Goal: Answer question/provide support

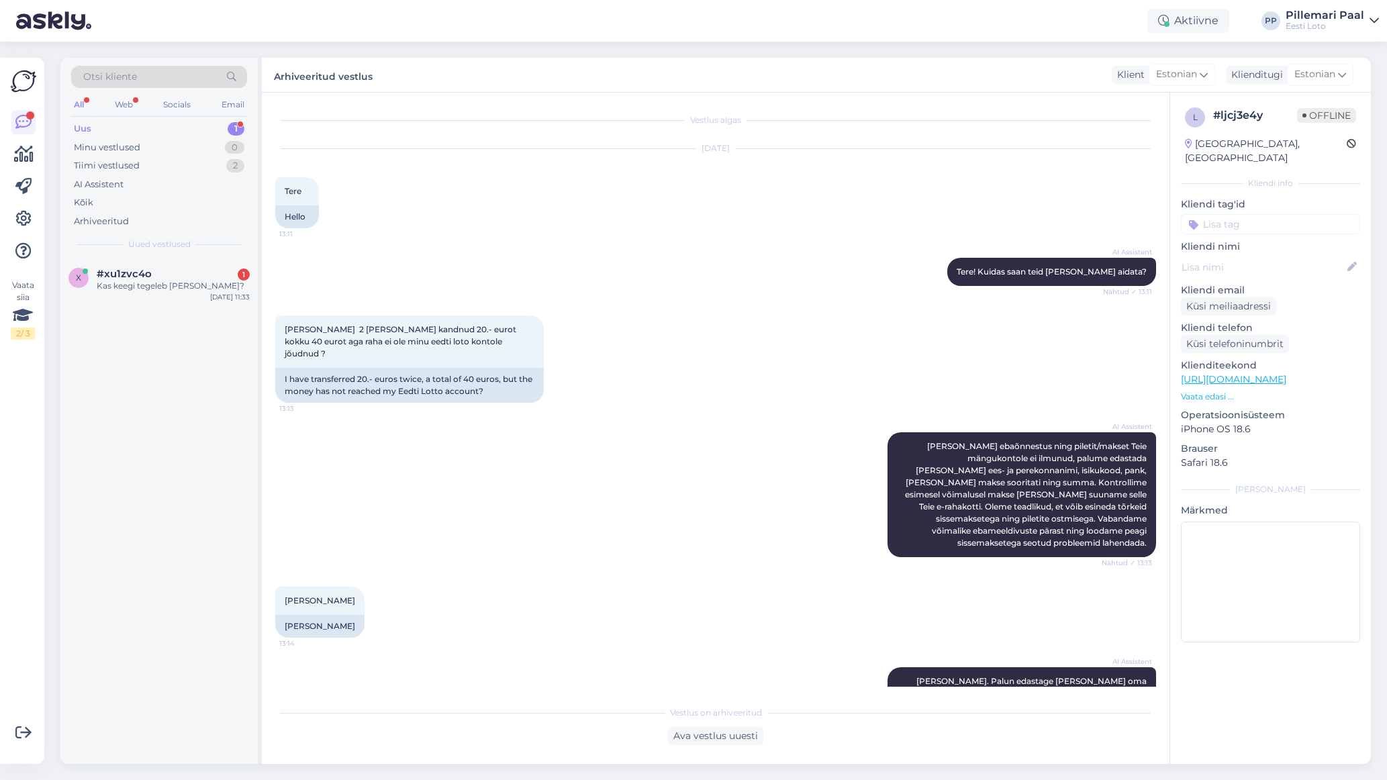
scroll to position [683, 0]
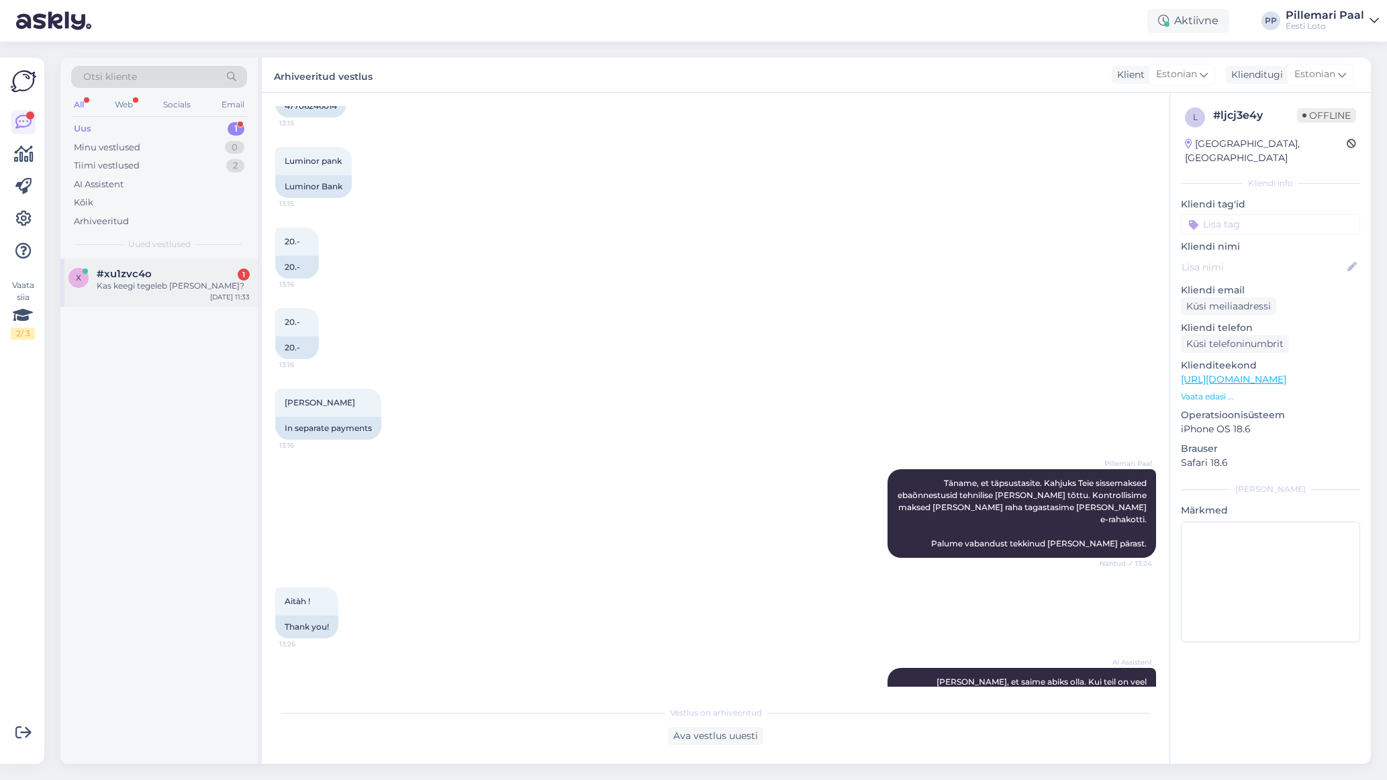
click at [178, 268] on div "#xu1zvc4o 1" at bounding box center [173, 274] width 153 height 12
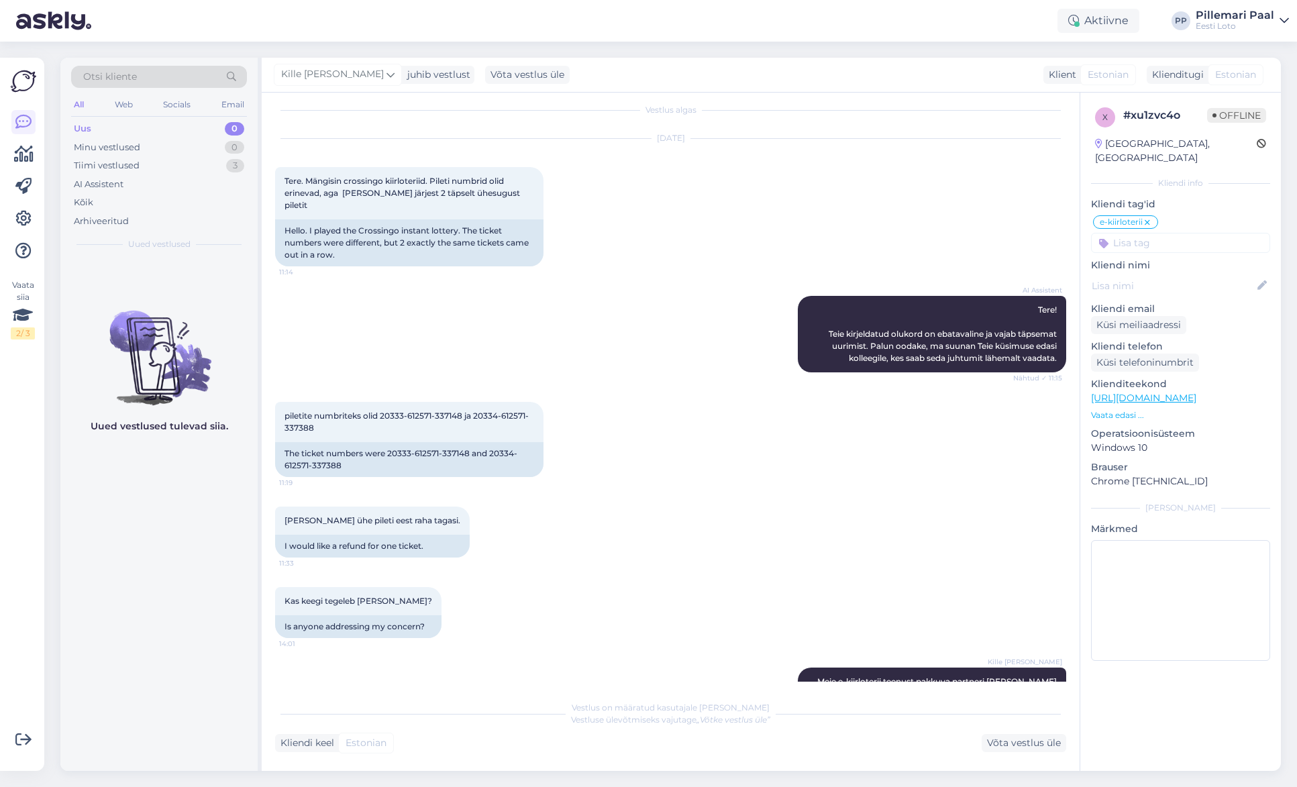
scroll to position [99, 0]
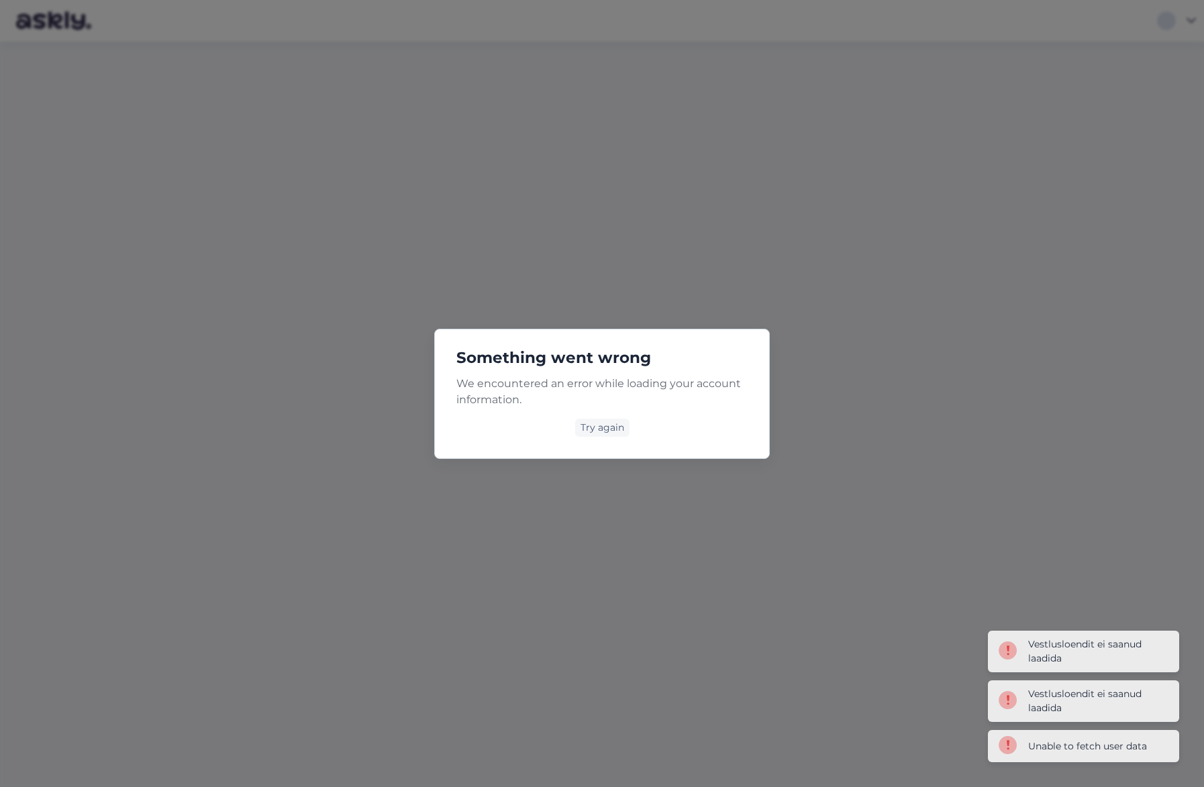
drag, startPoint x: 605, startPoint y: 430, endPoint x: 611, endPoint y: 448, distance: 18.7
click at [605, 431] on div "Try again" at bounding box center [602, 428] width 54 height 18
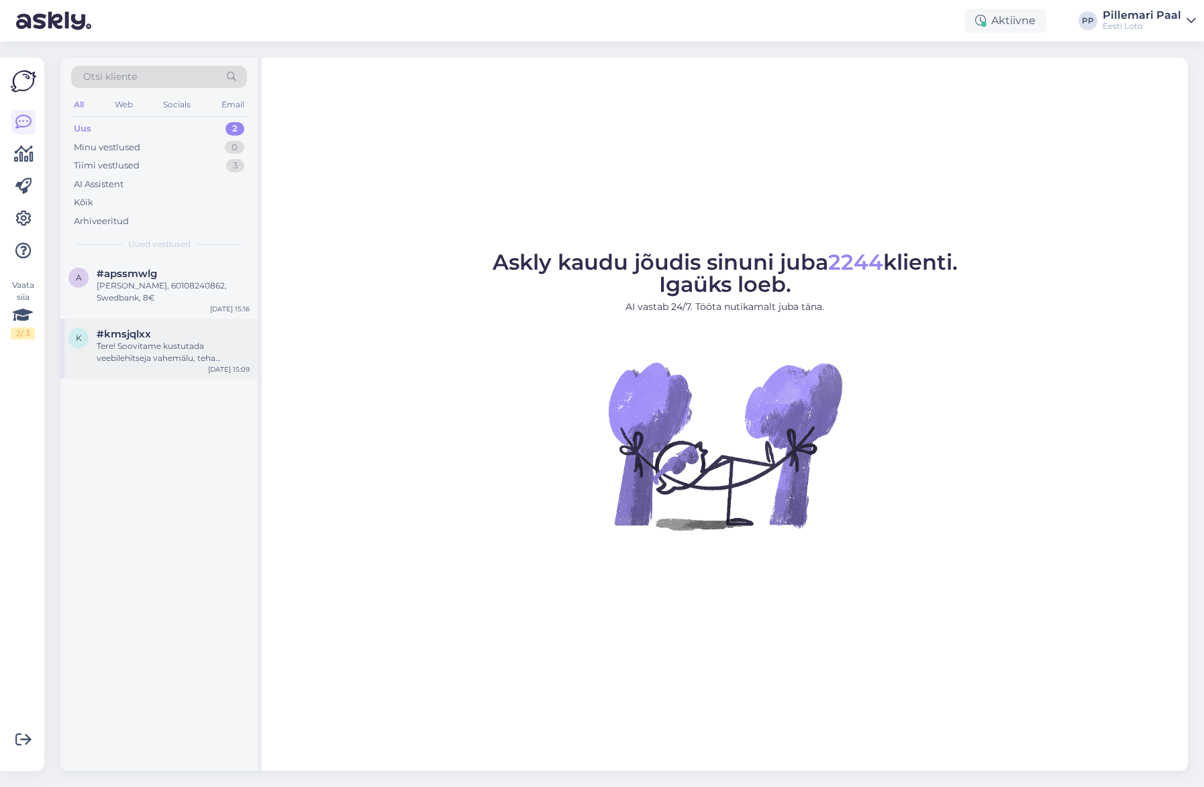
click at [195, 362] on div "Tere! Soovitame kustutada veebilehitseja vahemälu, teha seadmele taaskäivituse …" at bounding box center [173, 352] width 153 height 24
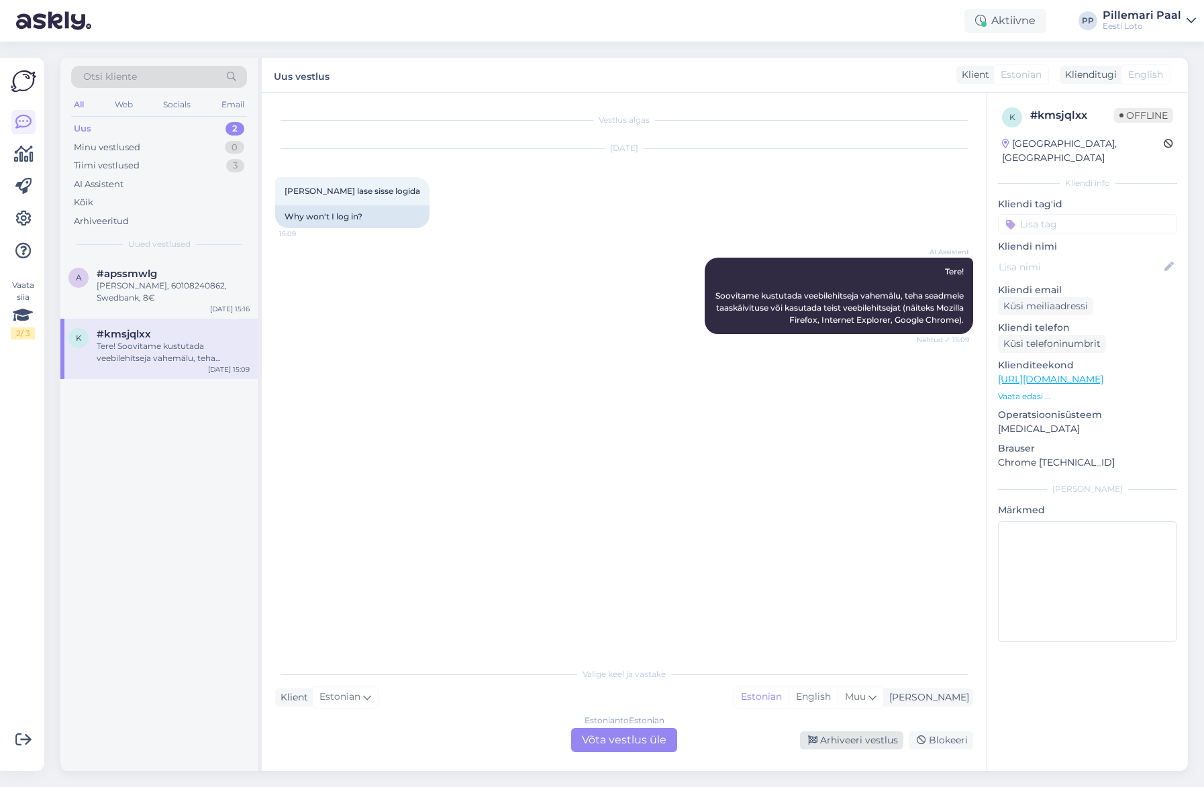
click at [846, 740] on div "Arhiveeri vestlus" at bounding box center [851, 741] width 103 height 18
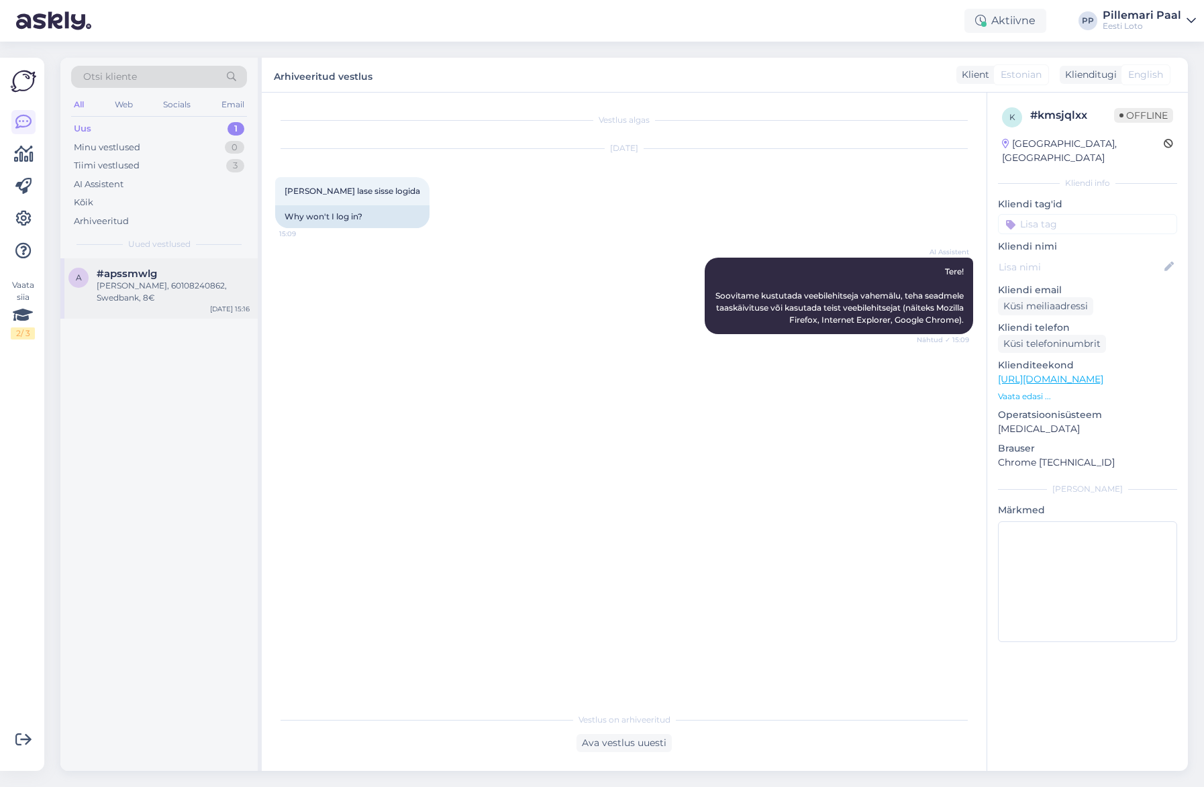
click at [112, 283] on div "[PERSON_NAME], 60108240862, Swedbank, 8€" at bounding box center [173, 292] width 153 height 24
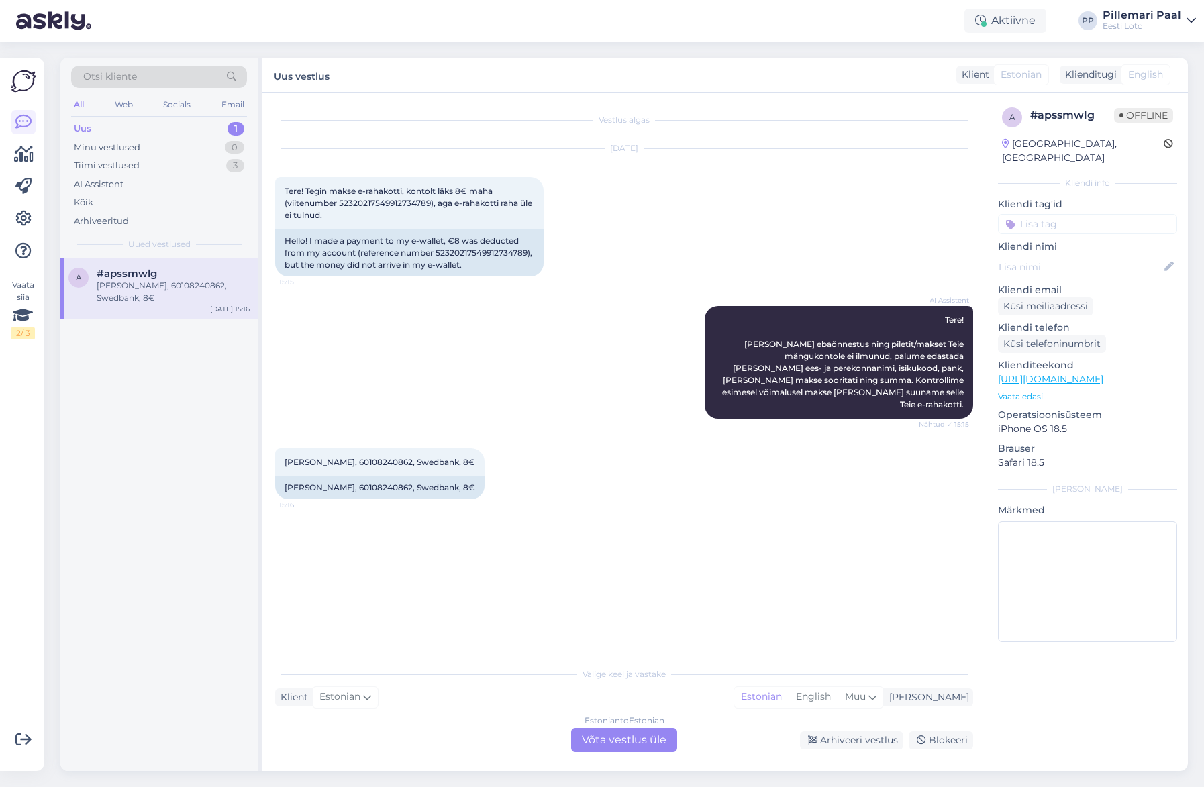
click at [654, 737] on div "Estonian to Estonian Võta vestlus üle" at bounding box center [624, 740] width 106 height 24
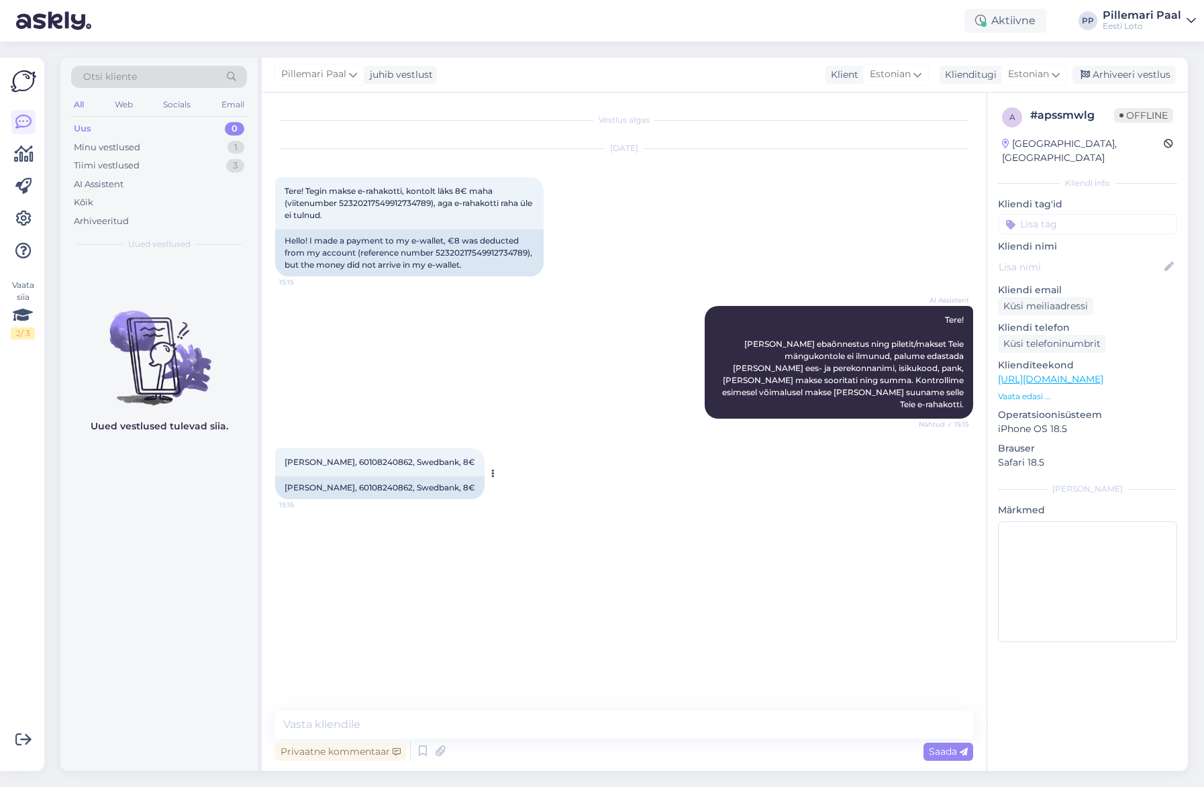
click at [383, 457] on span "[PERSON_NAME], 60108240862, Swedbank, 8€" at bounding box center [380, 462] width 191 height 10
copy span "60108240862"
click at [348, 724] on textarea at bounding box center [624, 725] width 698 height 28
paste textarea "Kahjuks Teie sissemakse ebaõnnestus tehnilise [PERSON_NAME] tõttu. Kontrollisim…"
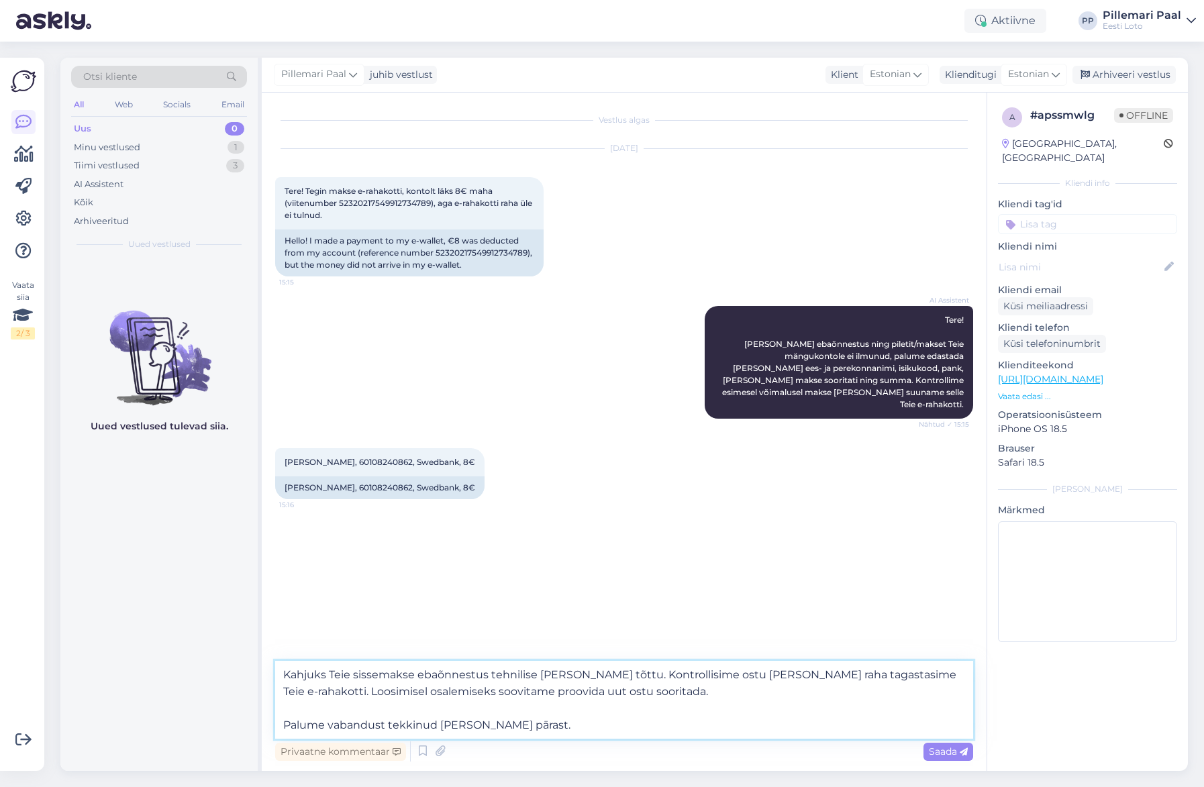
click at [284, 676] on textarea "Kahjuks Teie sissemakse ebaõnnestus tehnilise tõrke tõttu. Kontrollisime ostu ü…" at bounding box center [624, 700] width 698 height 78
drag, startPoint x: 596, startPoint y: 694, endPoint x: 376, endPoint y: 695, distance: 220.1
click at [376, 695] on textarea "Täname, et täpsustasite. Kahjuks Teie sissemakse ebaõnnestus tehnilise tõrke tõ…" at bounding box center [624, 700] width 698 height 78
type textarea "Täname, et täpsustasite. Kahjuks Teie sissemakse ebaõnnestus tehnilise tõrke tõ…"
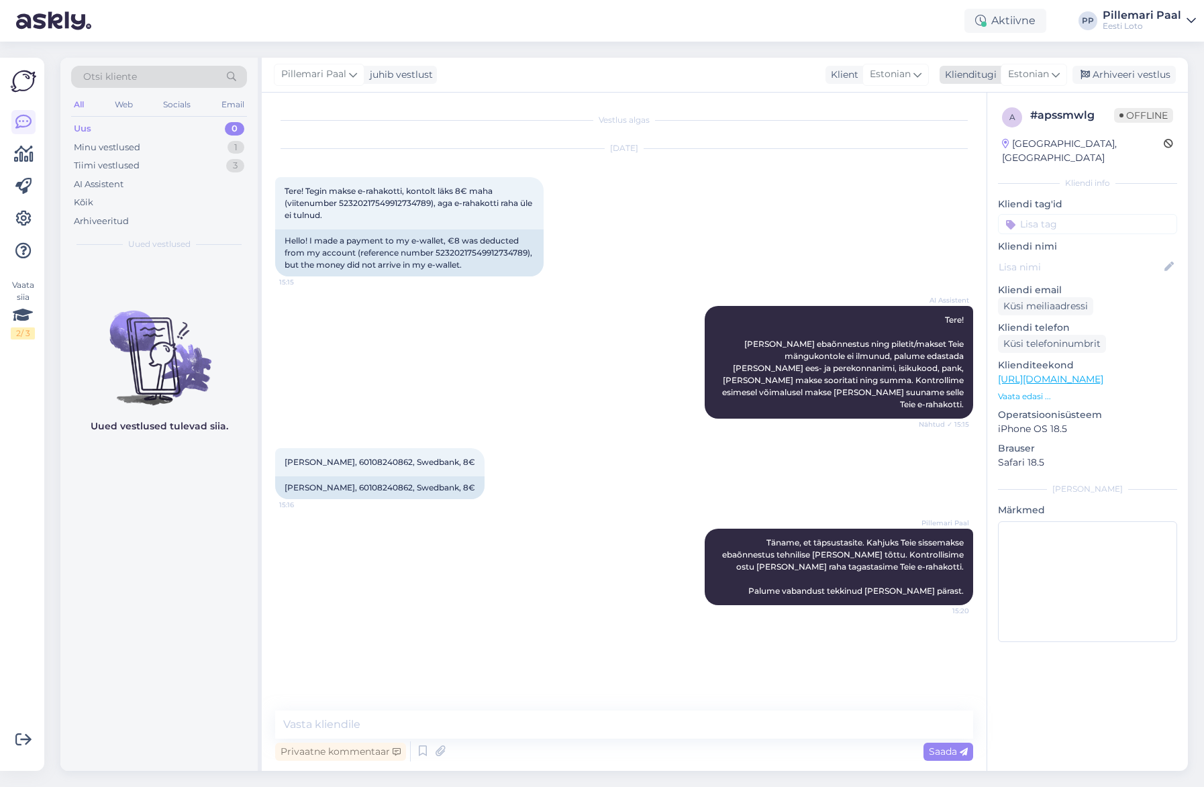
click at [1121, 70] on div "Arhiveeri vestlus" at bounding box center [1124, 75] width 103 height 18
